Goal: Navigation & Orientation: Find specific page/section

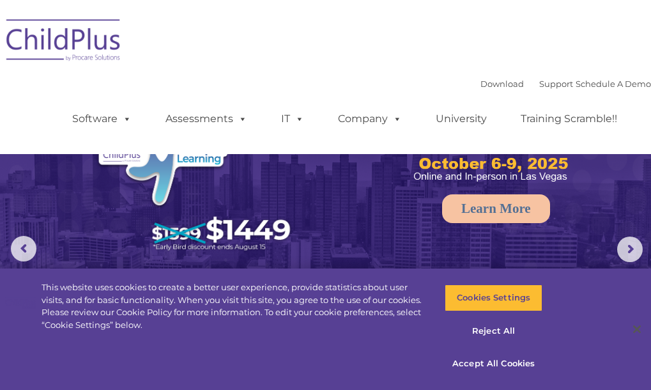
select select "MEDIUM"
click at [481, 356] on button "Accept All Cookies" at bounding box center [494, 363] width 98 height 27
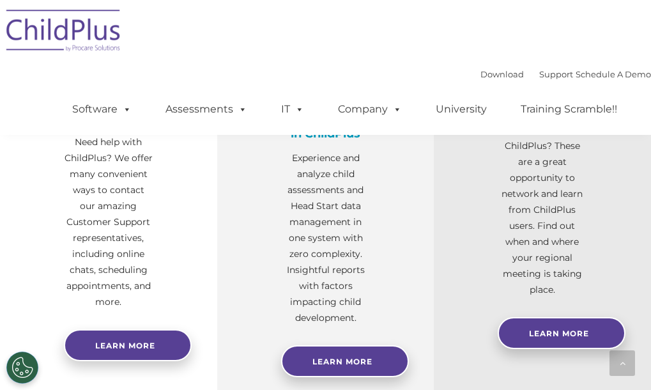
scroll to position [527, 0]
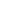
click at [0, 0] on html at bounding box center [0, 0] width 0 height 0
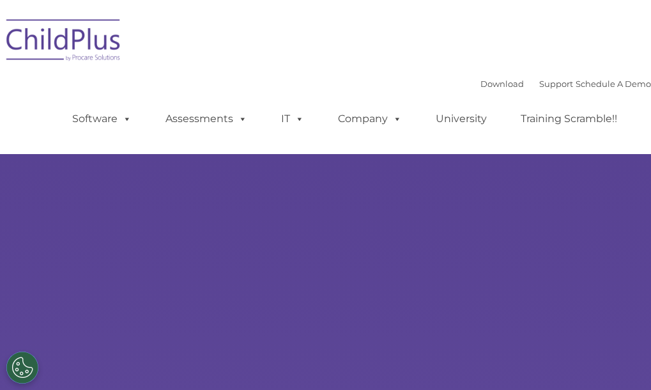
type input ""
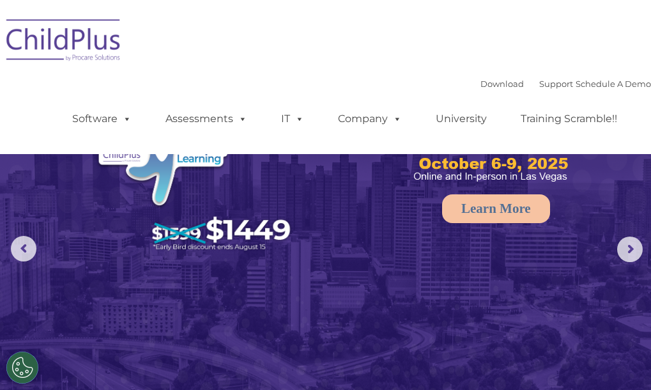
select select "MEDIUM"
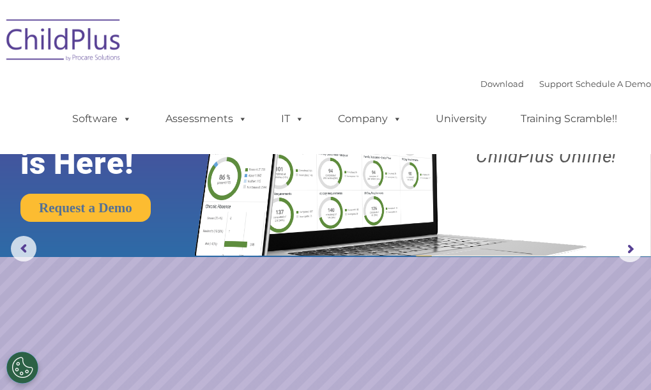
click at [102, 47] on img at bounding box center [64, 42] width 128 height 64
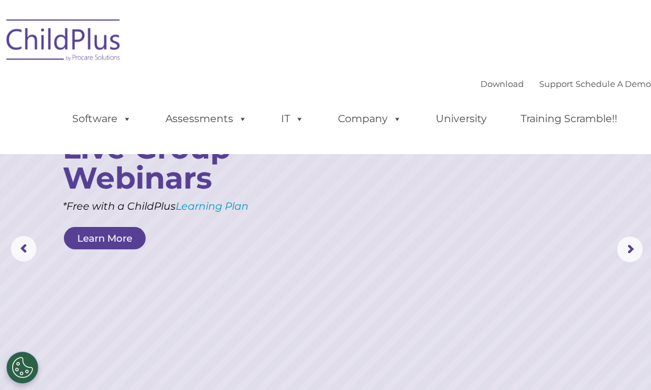
click at [616, 11] on div "Download Support | Schedule A Demo  MENU MENU Software ChildPlus: The original…" at bounding box center [325, 77] width 651 height 135
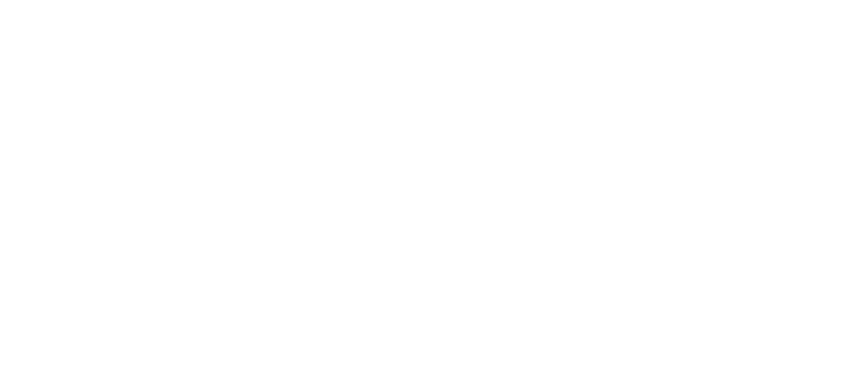
type input ""
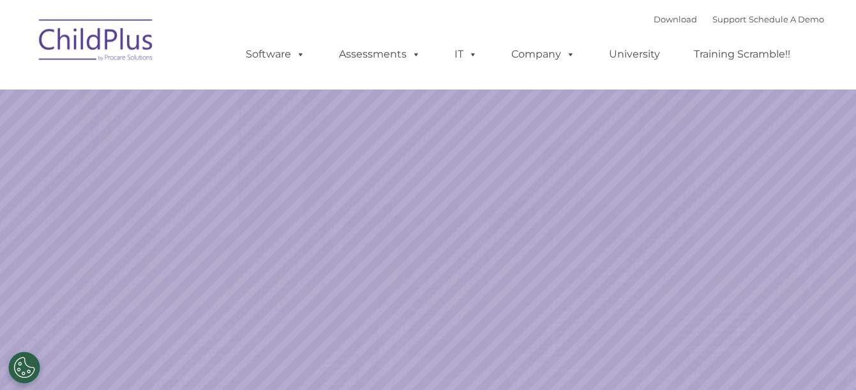
select select "MEDIUM"
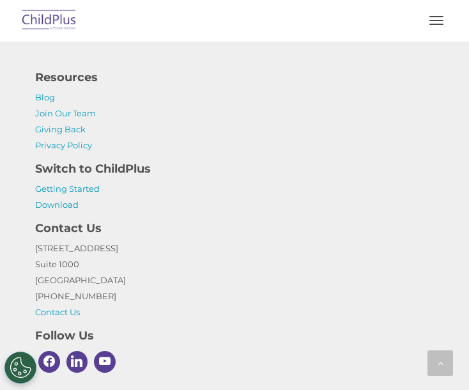
scroll to position [2885, 0]
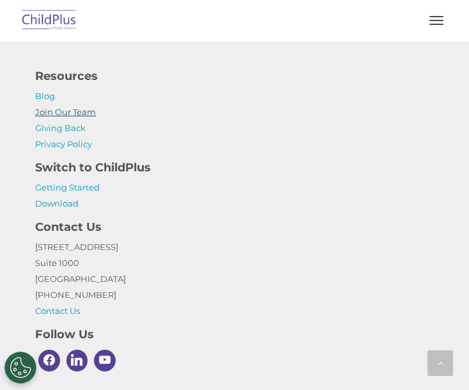
click at [77, 117] on link "Join Our Team" at bounding box center [65, 112] width 61 height 10
